Goal: Information Seeking & Learning: Find contact information

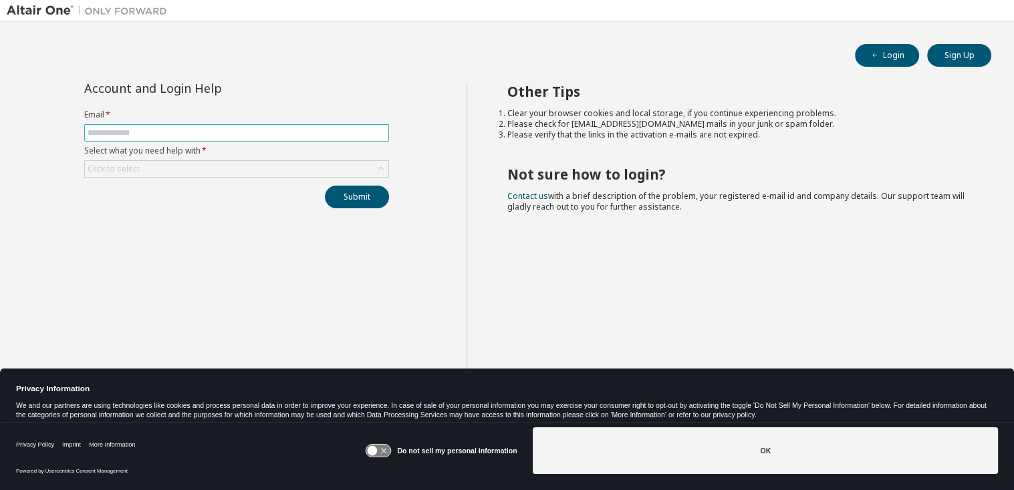
click at [124, 134] on input "text" at bounding box center [237, 133] width 298 height 11
type input "**********"
click at [281, 171] on div "Click to select" at bounding box center [236, 169] width 303 height 16
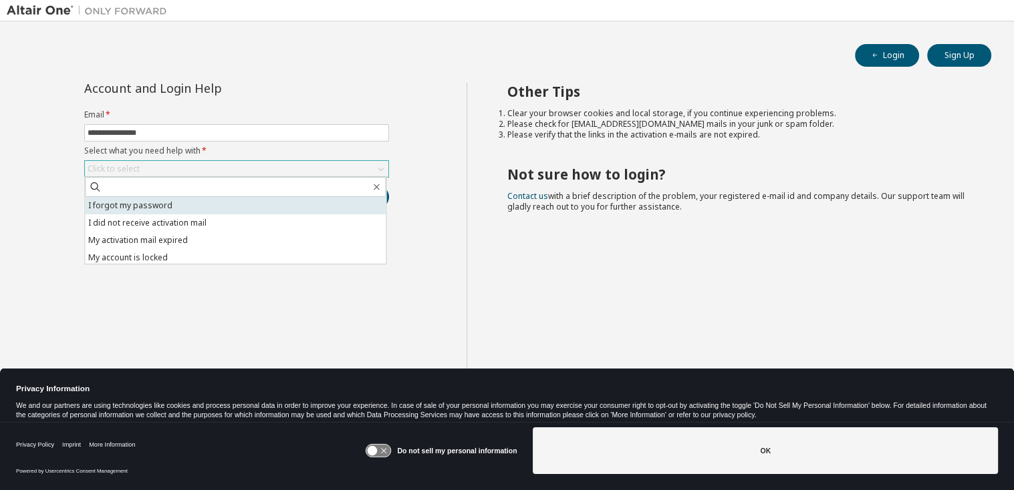
click at [166, 206] on li "I forgot my password" at bounding box center [235, 205] width 301 height 17
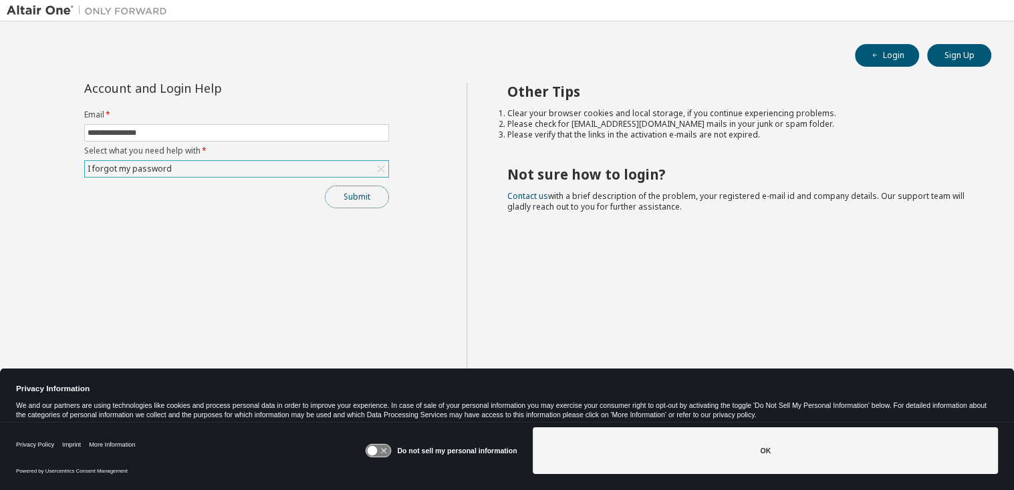
click at [356, 194] on button "Submit" at bounding box center [357, 197] width 64 height 23
click at [351, 194] on button "Submit" at bounding box center [357, 197] width 64 height 23
click at [386, 450] on icon at bounding box center [378, 451] width 25 height 13
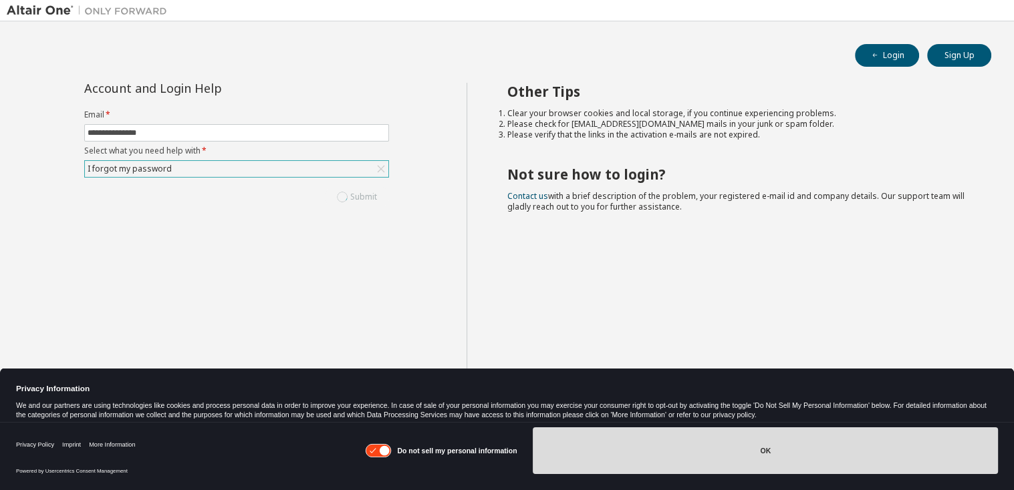
click at [760, 454] on button "OK" at bounding box center [765, 451] width 465 height 47
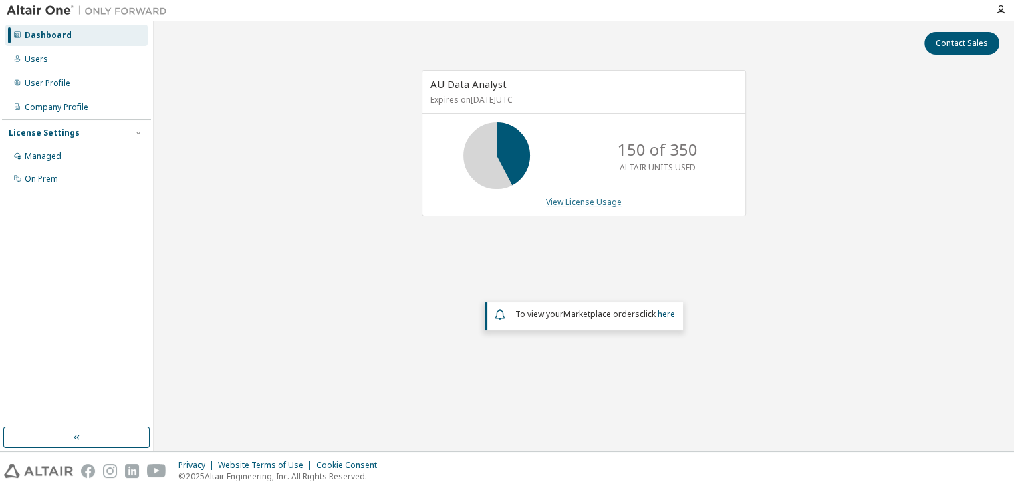
click at [589, 198] on link "View License Usage" at bounding box center [584, 201] width 76 height 11
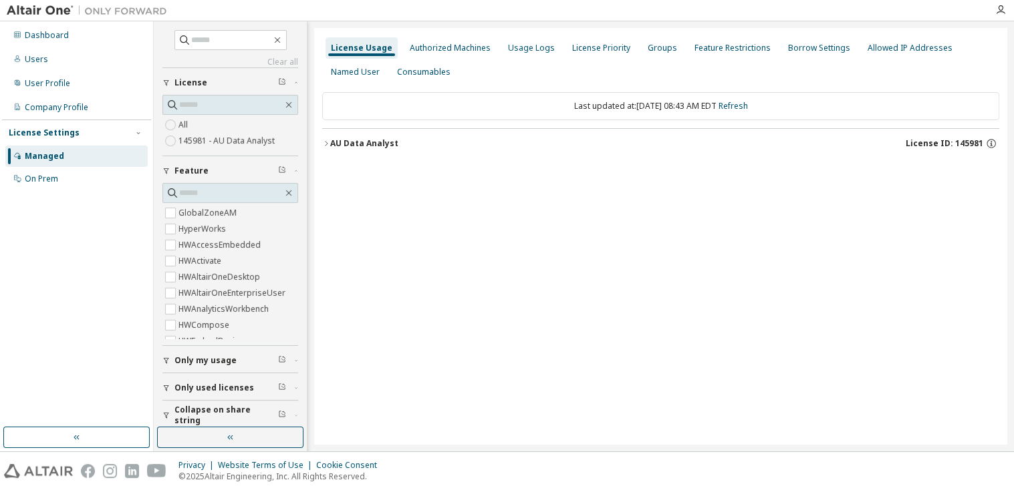
click at [327, 142] on icon "button" at bounding box center [326, 144] width 8 height 8
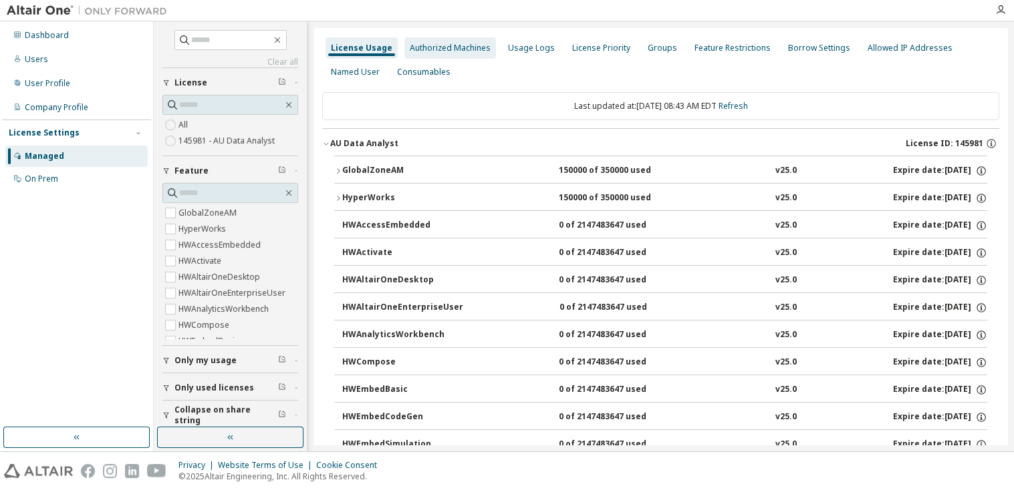
click at [453, 50] on div "Authorized Machines" at bounding box center [450, 48] width 81 height 11
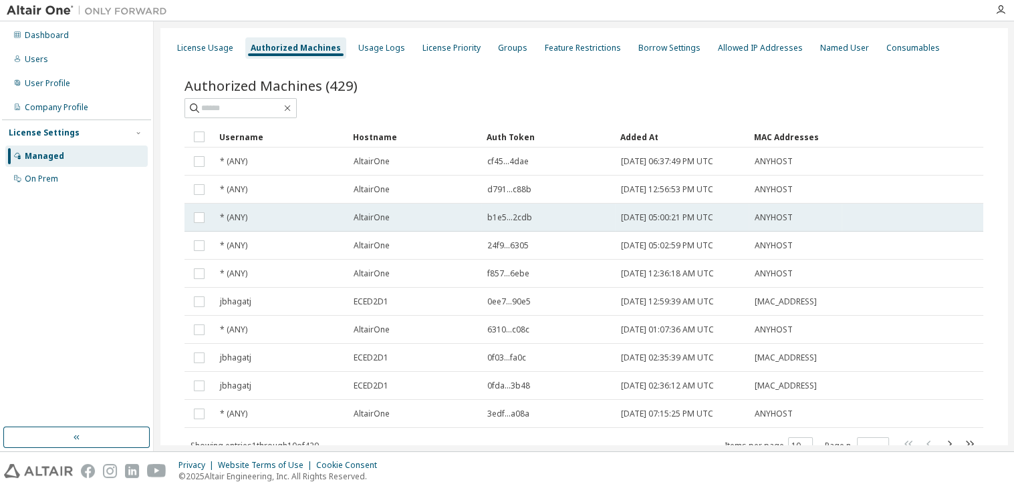
scroll to position [52, 0]
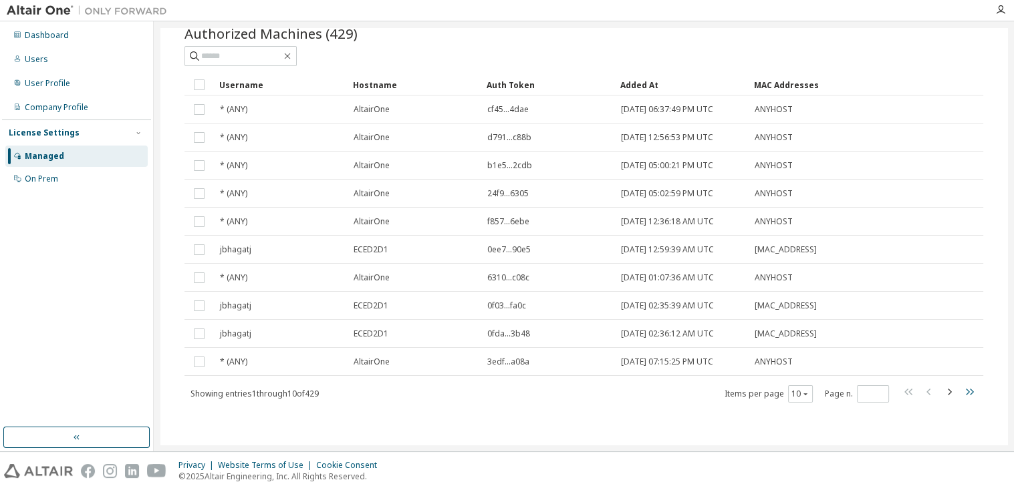
click at [965, 390] on icon "button" at bounding box center [969, 392] width 8 height 7
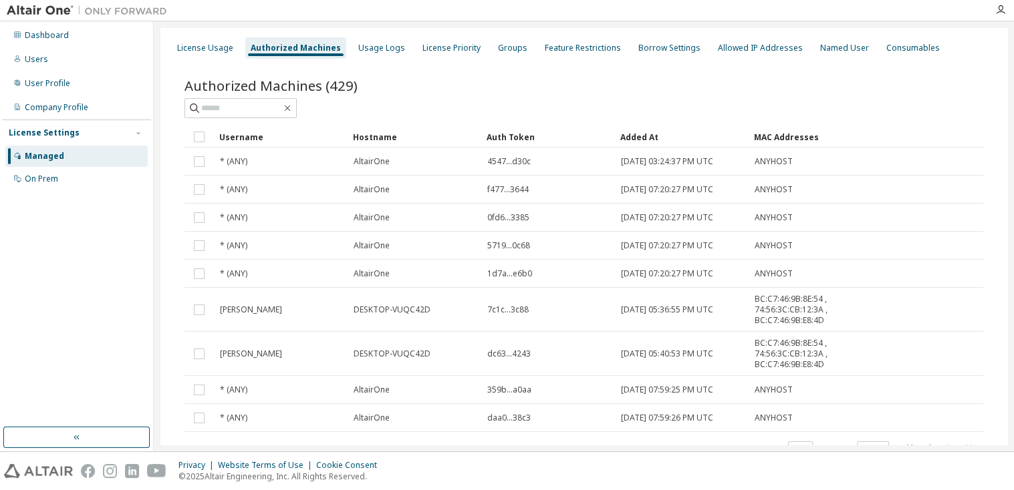
scroll to position [56, 0]
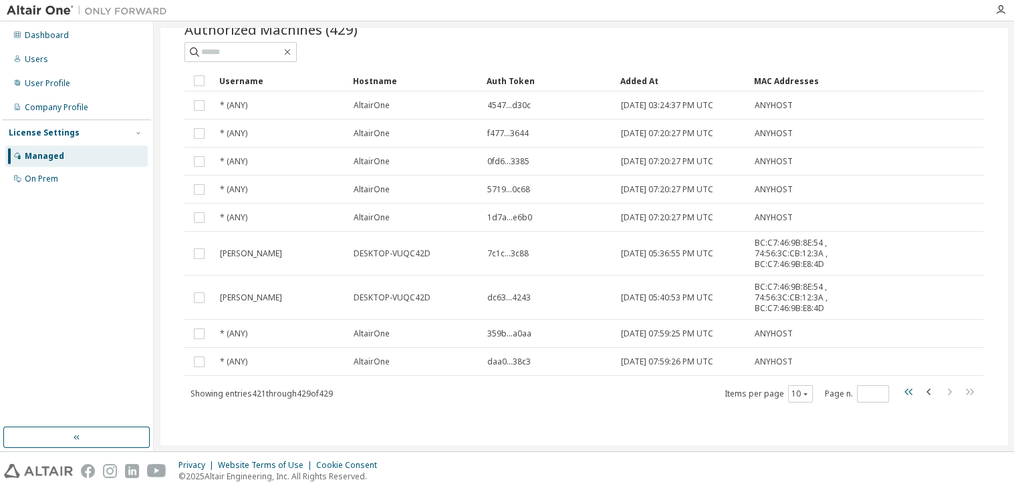
click at [904, 390] on icon "button" at bounding box center [908, 392] width 8 height 7
type input "*"
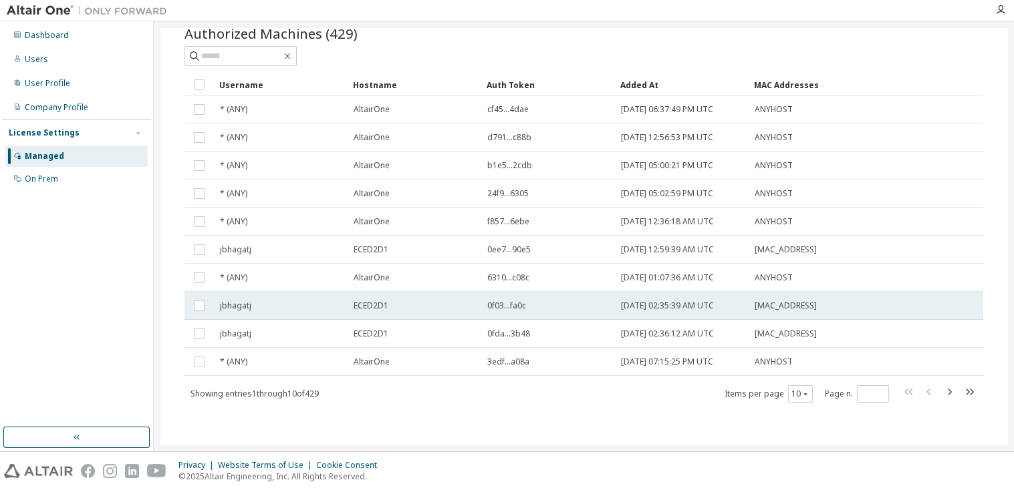
scroll to position [0, 0]
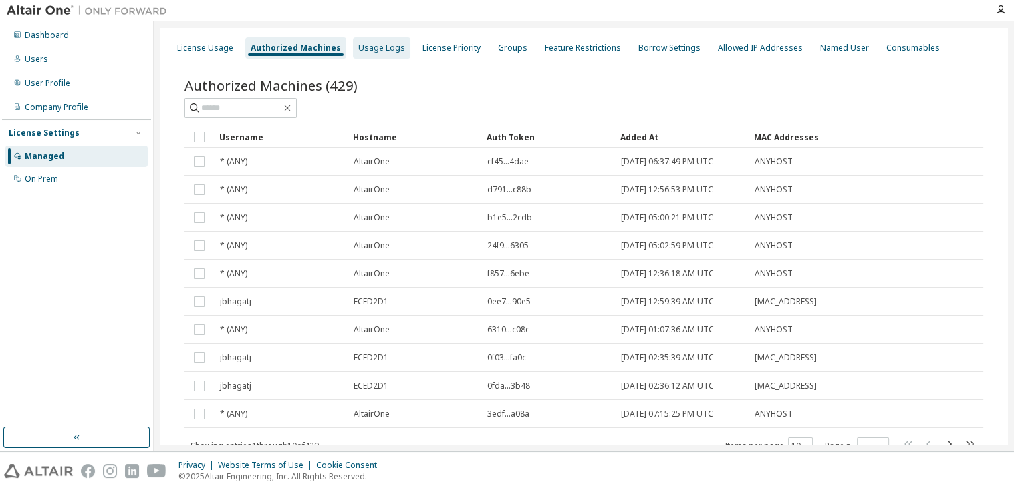
click at [371, 50] on div "Usage Logs" at bounding box center [381, 48] width 47 height 11
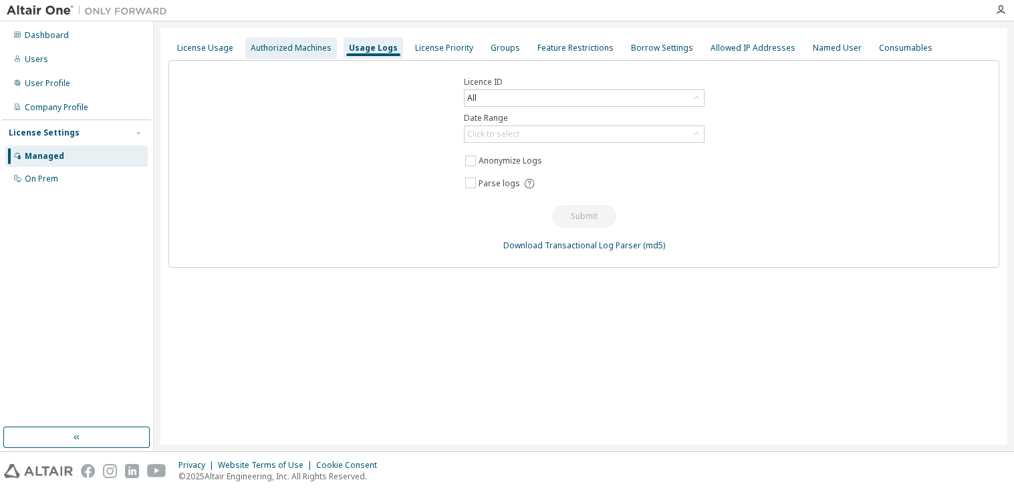
click at [295, 51] on div "Authorized Machines" at bounding box center [291, 48] width 81 height 11
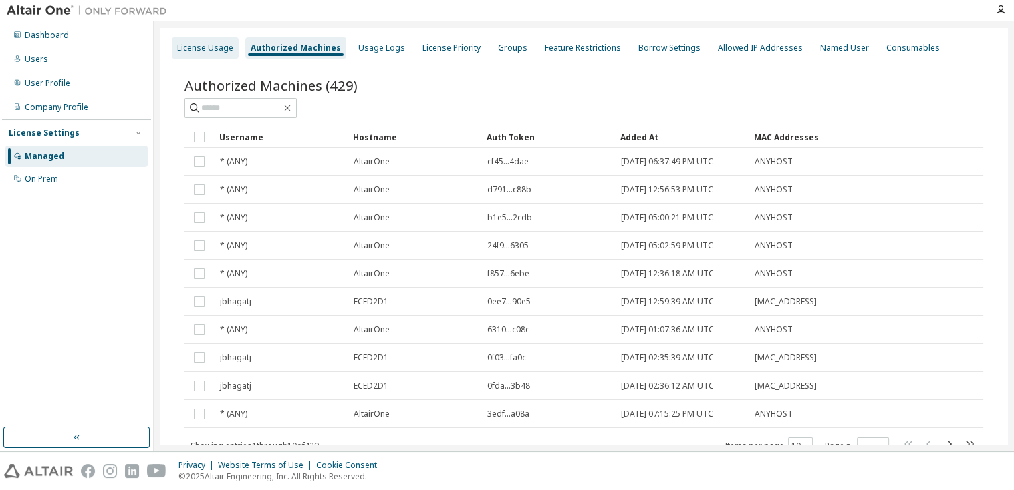
click at [208, 47] on div "License Usage" at bounding box center [205, 48] width 56 height 11
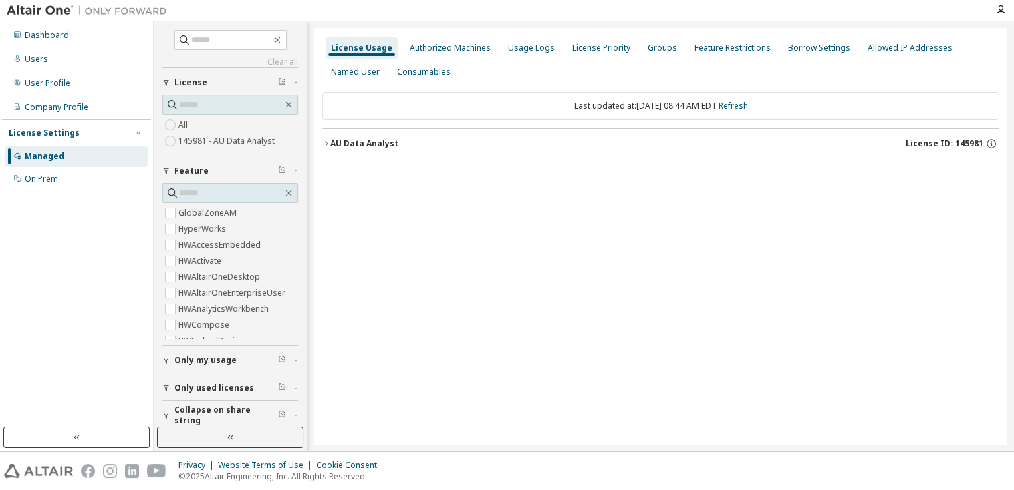
click at [360, 141] on div "AU Data Analyst" at bounding box center [364, 143] width 68 height 11
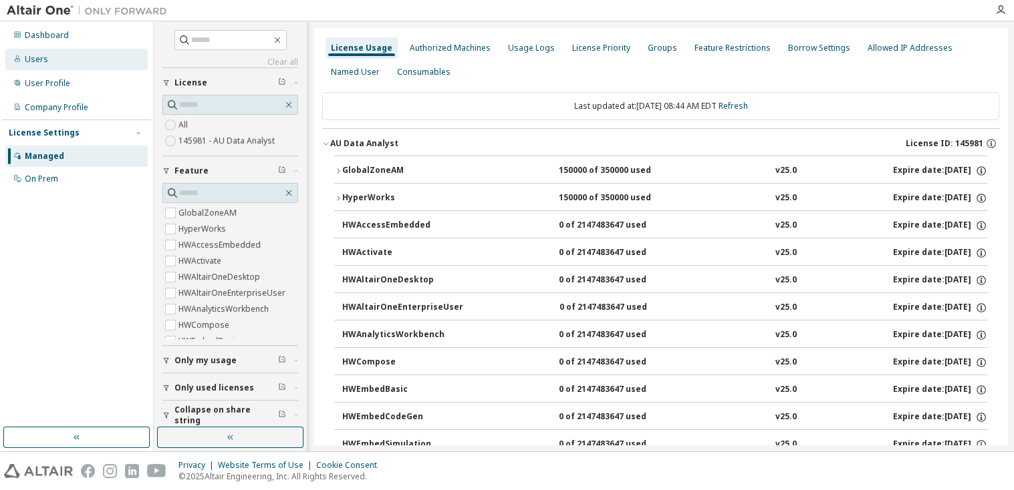
click at [44, 53] on div "Users" at bounding box center [76, 59] width 142 height 21
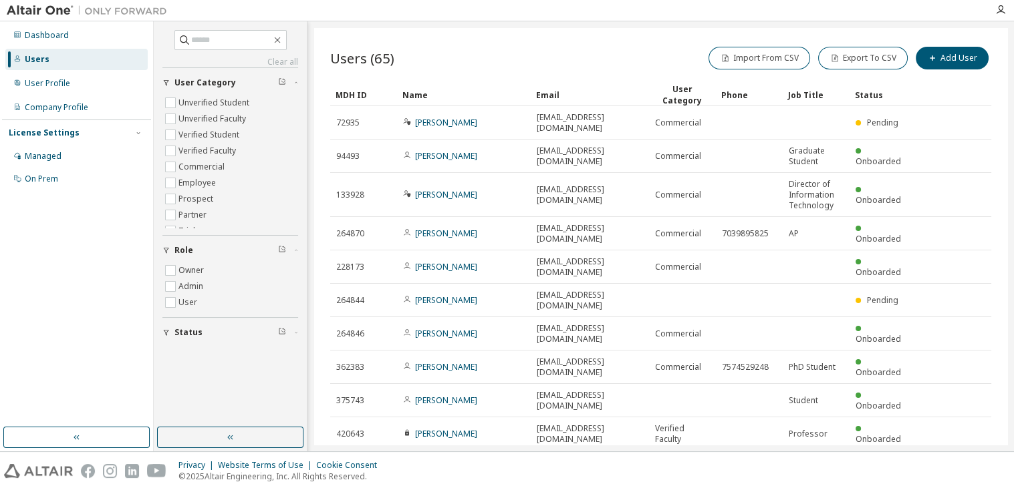
click at [957, 459] on icon "button" at bounding box center [957, 467] width 16 height 16
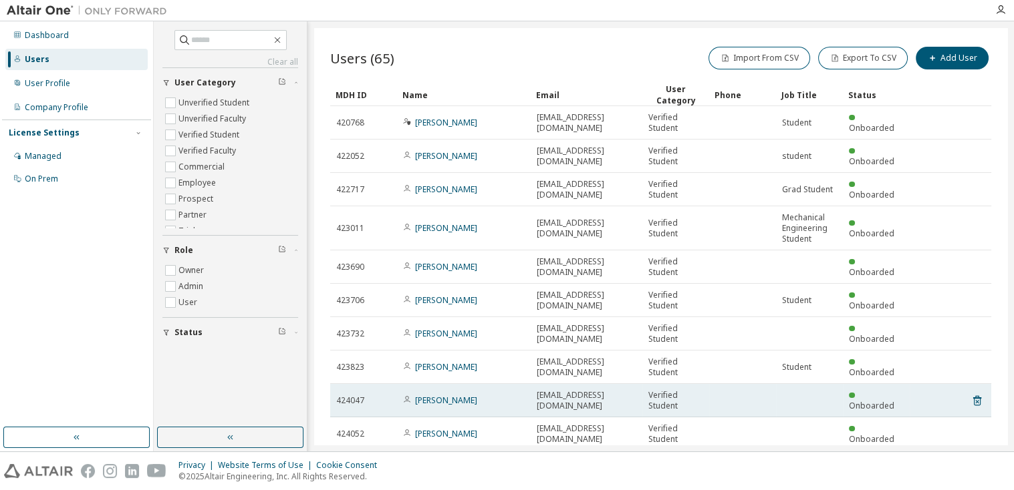
scroll to position [66, 0]
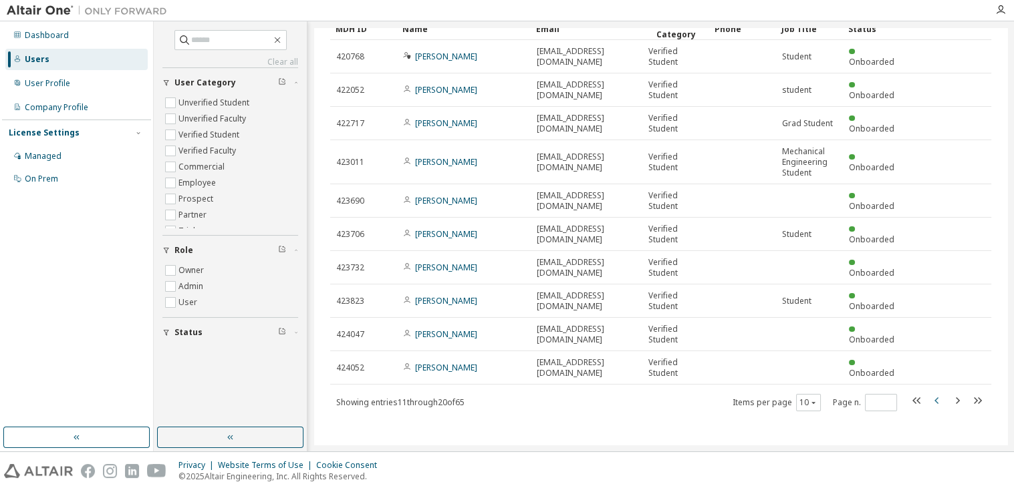
click at [929, 401] on icon "button" at bounding box center [937, 401] width 16 height 16
type input "*"
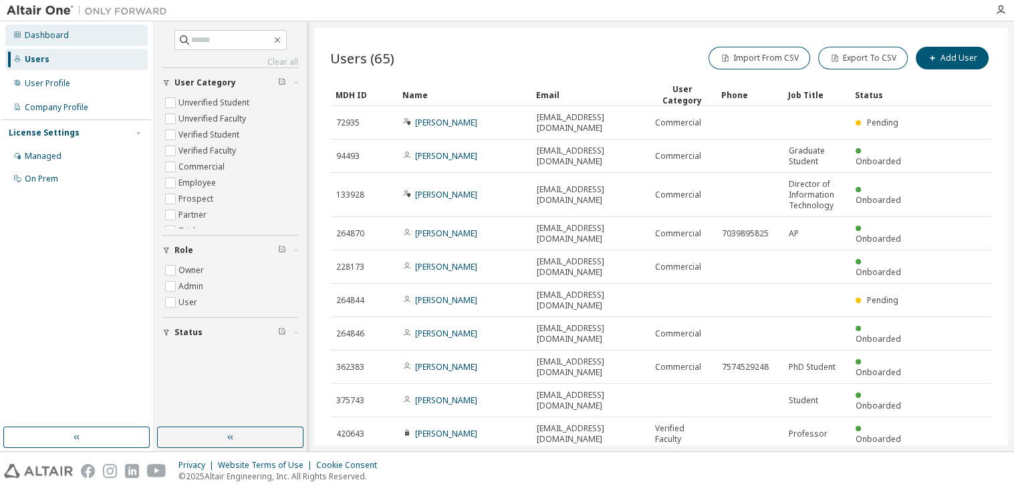
click at [45, 35] on div "Dashboard" at bounding box center [47, 35] width 44 height 11
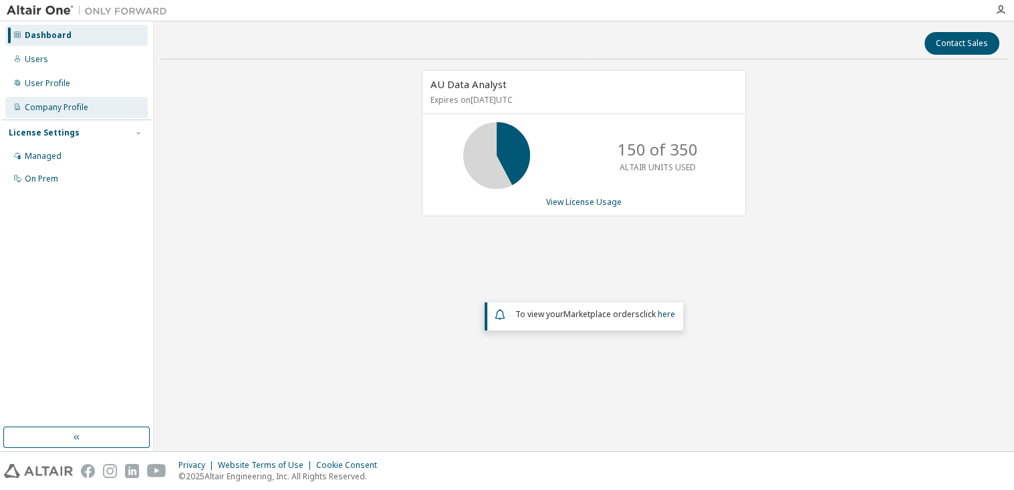
click at [57, 108] on div "Company Profile" at bounding box center [56, 107] width 63 height 11
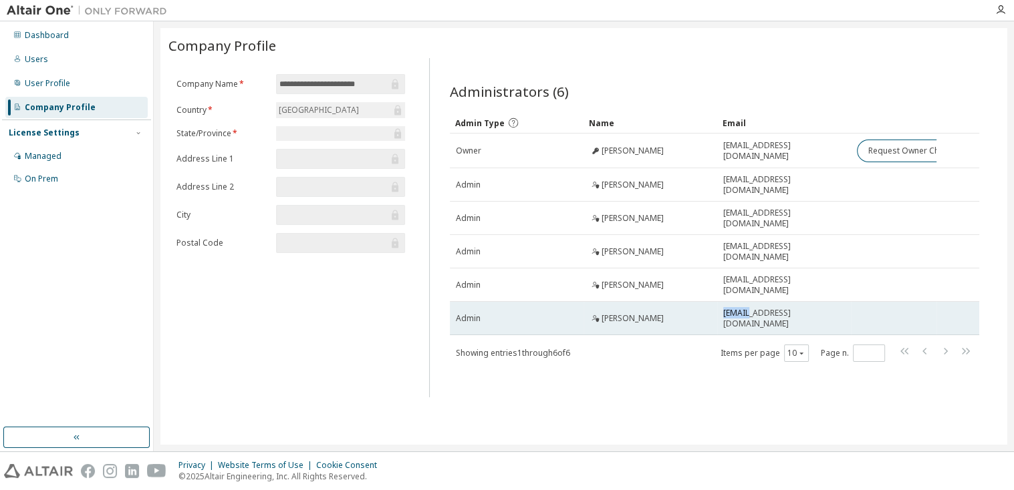
drag, startPoint x: 722, startPoint y: 311, endPoint x: 738, endPoint y: 310, distance: 16.1
click at [738, 310] on td "[EMAIL_ADDRESS][DOMAIN_NAME]" at bounding box center [784, 318] width 134 height 33
copy span "tillcl"
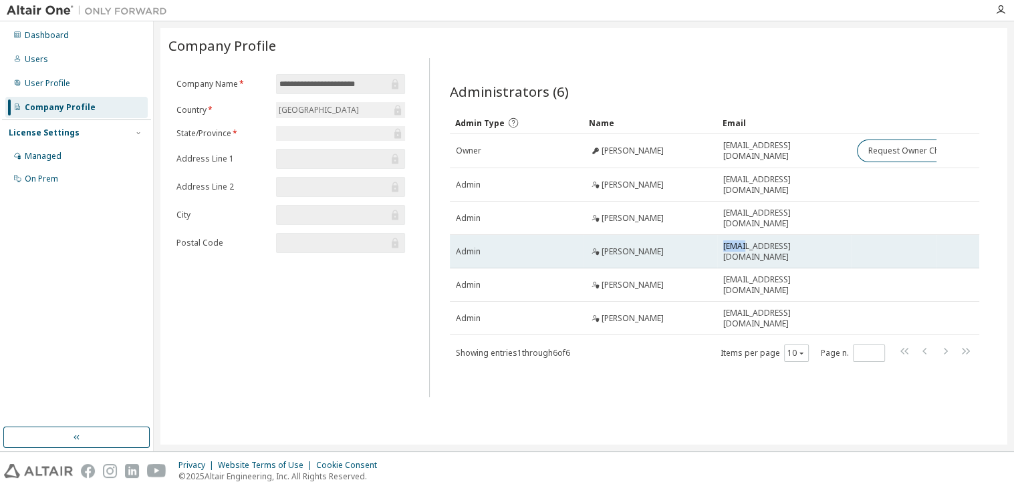
drag, startPoint x: 724, startPoint y: 246, endPoint x: 741, endPoint y: 246, distance: 16.7
click at [741, 246] on span "[EMAIL_ADDRESS][DOMAIN_NAME]" at bounding box center [784, 251] width 122 height 21
copy span "mcric"
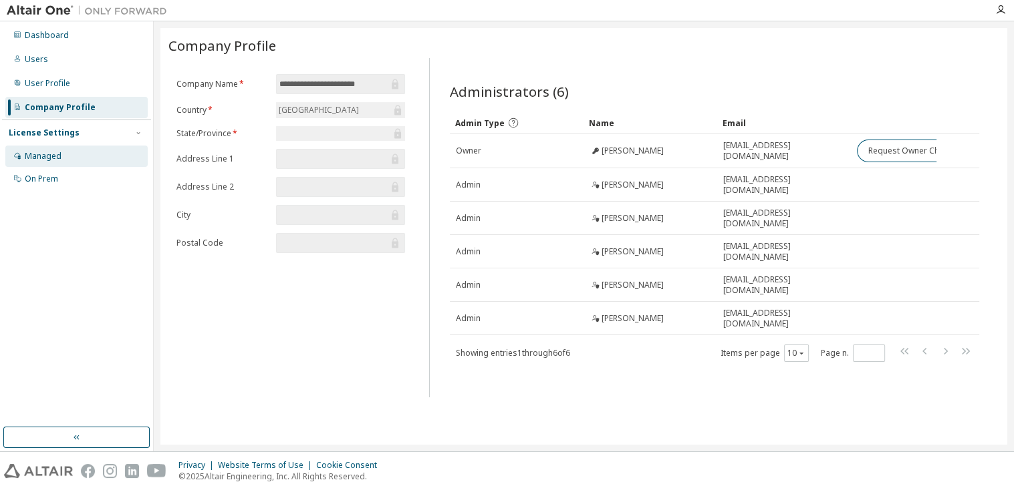
click at [51, 157] on div "Managed" at bounding box center [43, 156] width 37 height 11
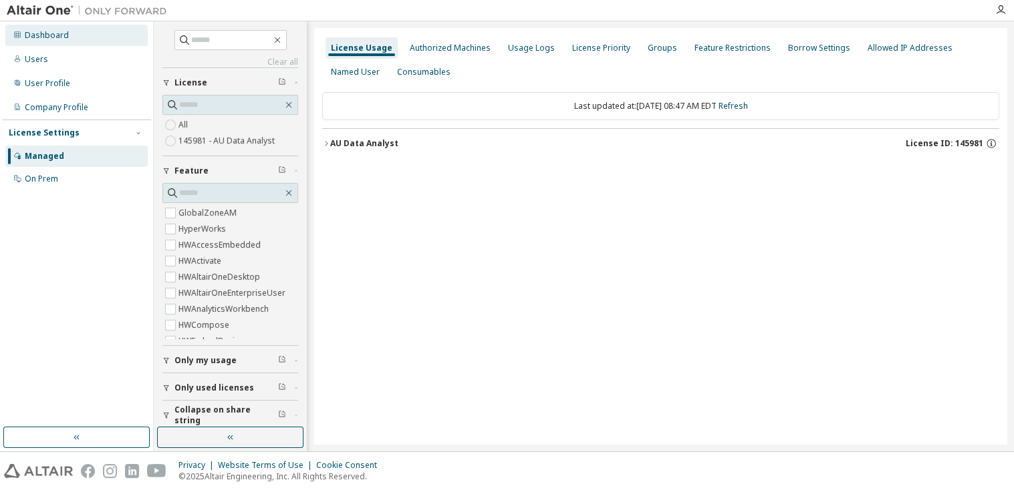
click at [48, 35] on div "Dashboard" at bounding box center [47, 35] width 44 height 11
